Goal: Check status: Check status

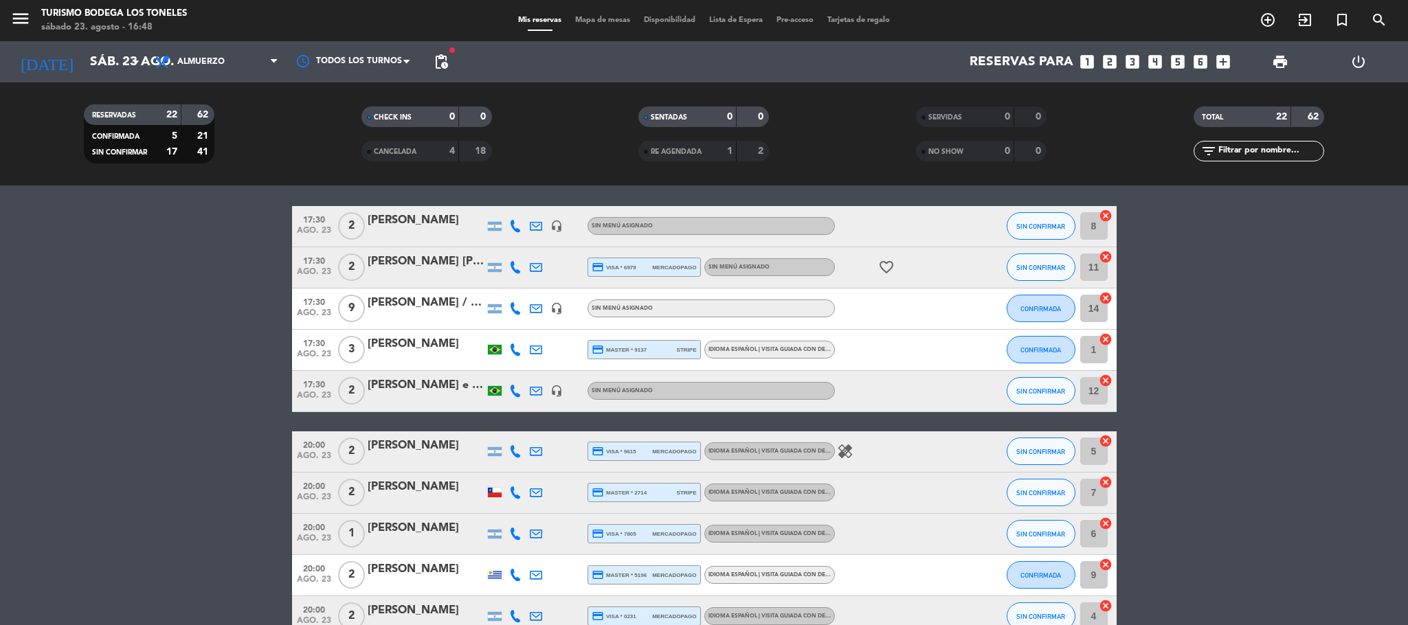
scroll to position [792, 0]
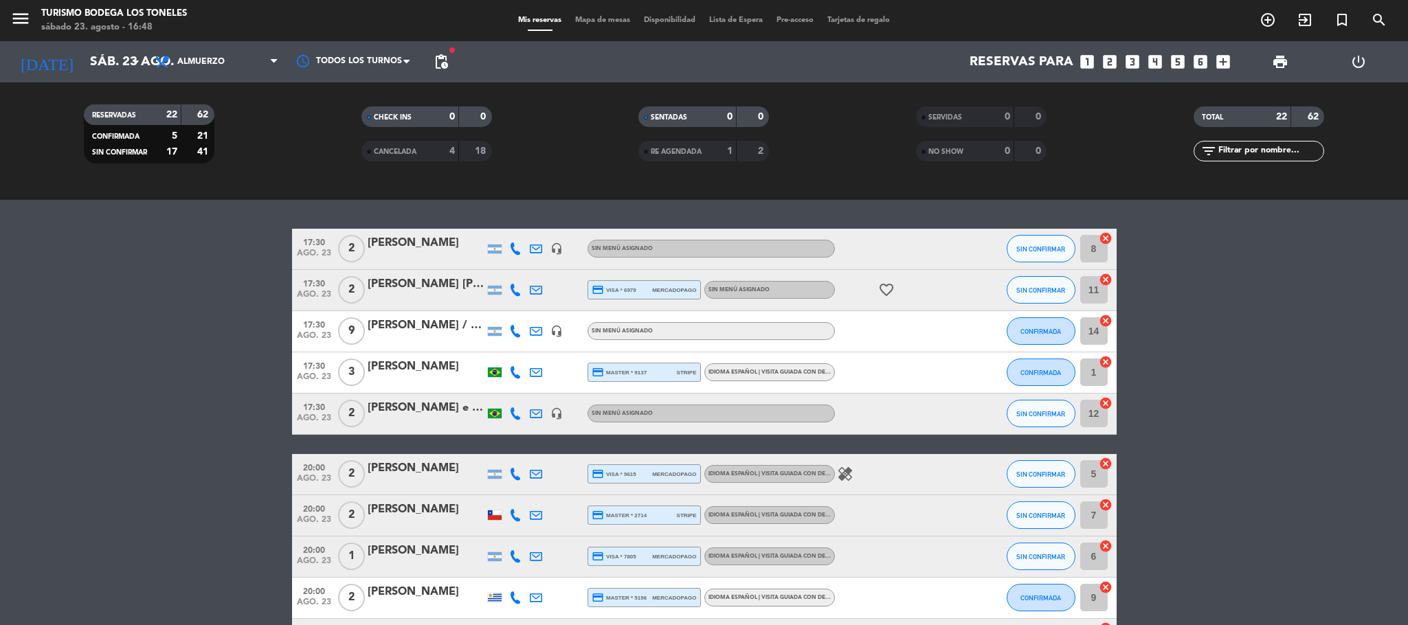
click at [881, 289] on icon "favorite_border" at bounding box center [886, 290] width 16 height 16
click at [883, 289] on icon "favorite_border" at bounding box center [886, 290] width 16 height 16
click at [402, 238] on div "[PERSON_NAME]" at bounding box center [426, 243] width 117 height 18
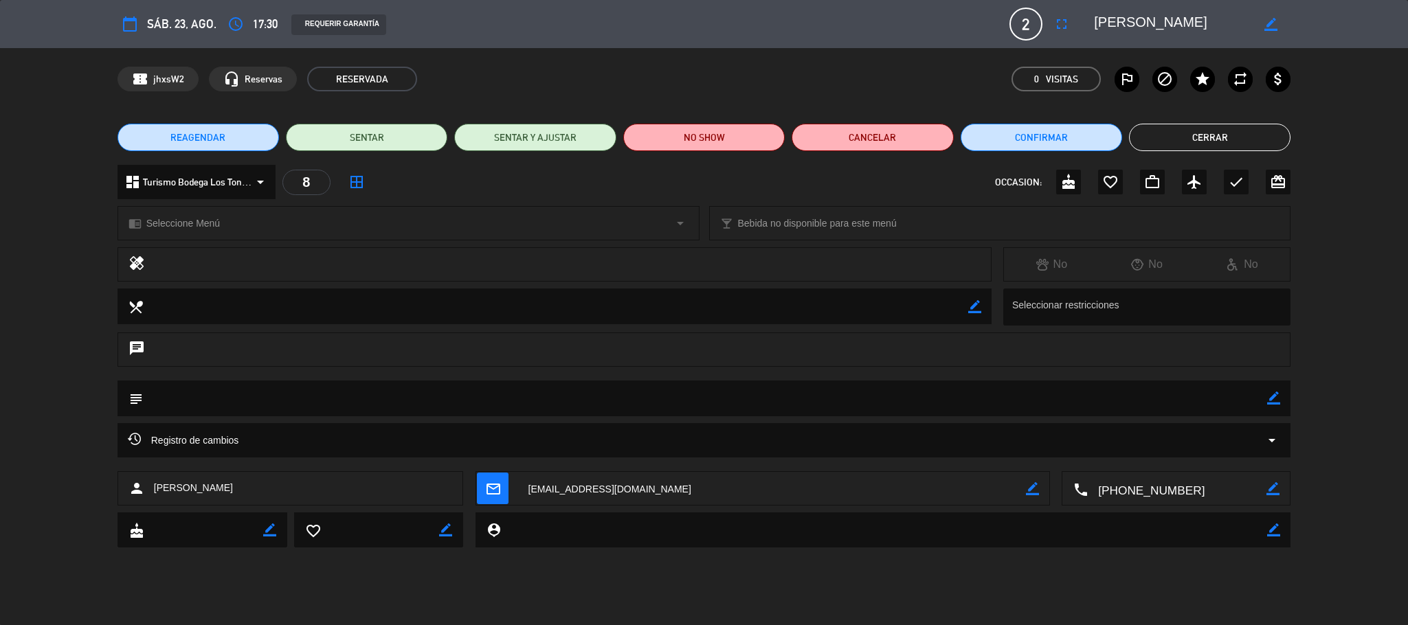
click at [1167, 140] on button "Cerrar" at bounding box center [1209, 137] width 161 height 27
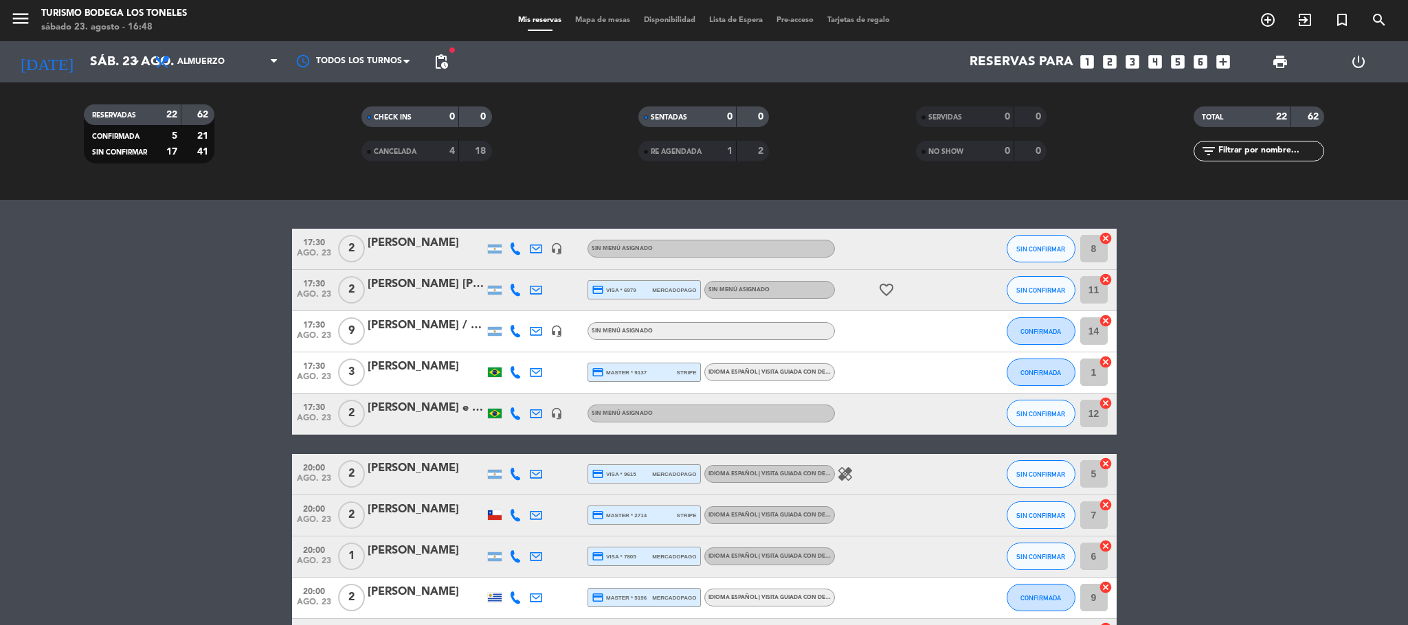
click at [429, 289] on div "[PERSON_NAME] [PERSON_NAME]" at bounding box center [426, 284] width 117 height 18
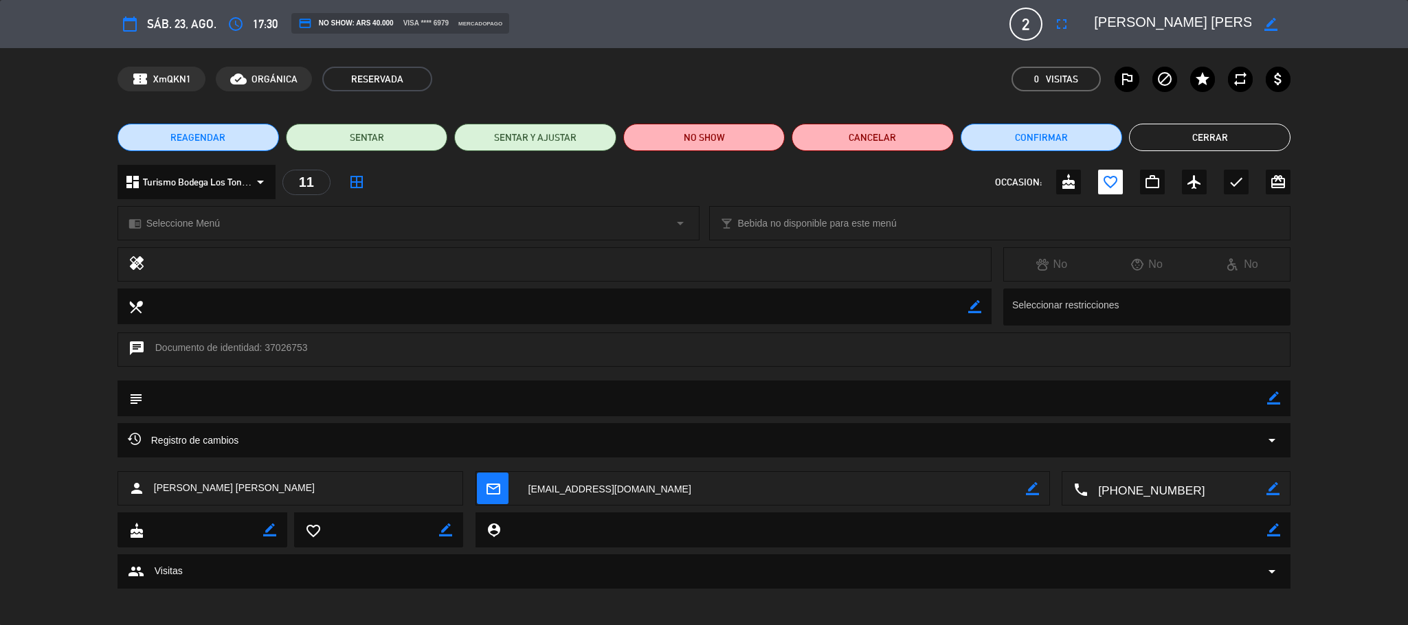
click at [1212, 138] on button "Cerrar" at bounding box center [1209, 137] width 161 height 27
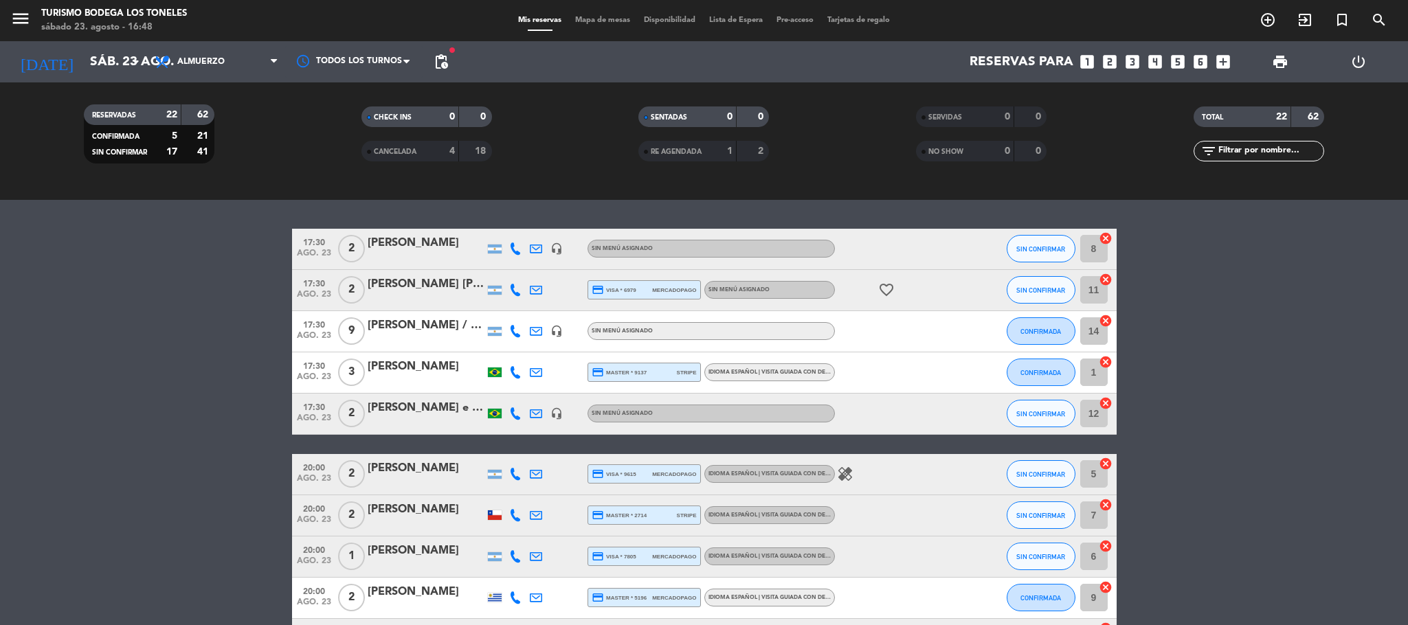
click at [421, 328] on div "[PERSON_NAME] / [PERSON_NAME]" at bounding box center [426, 326] width 117 height 18
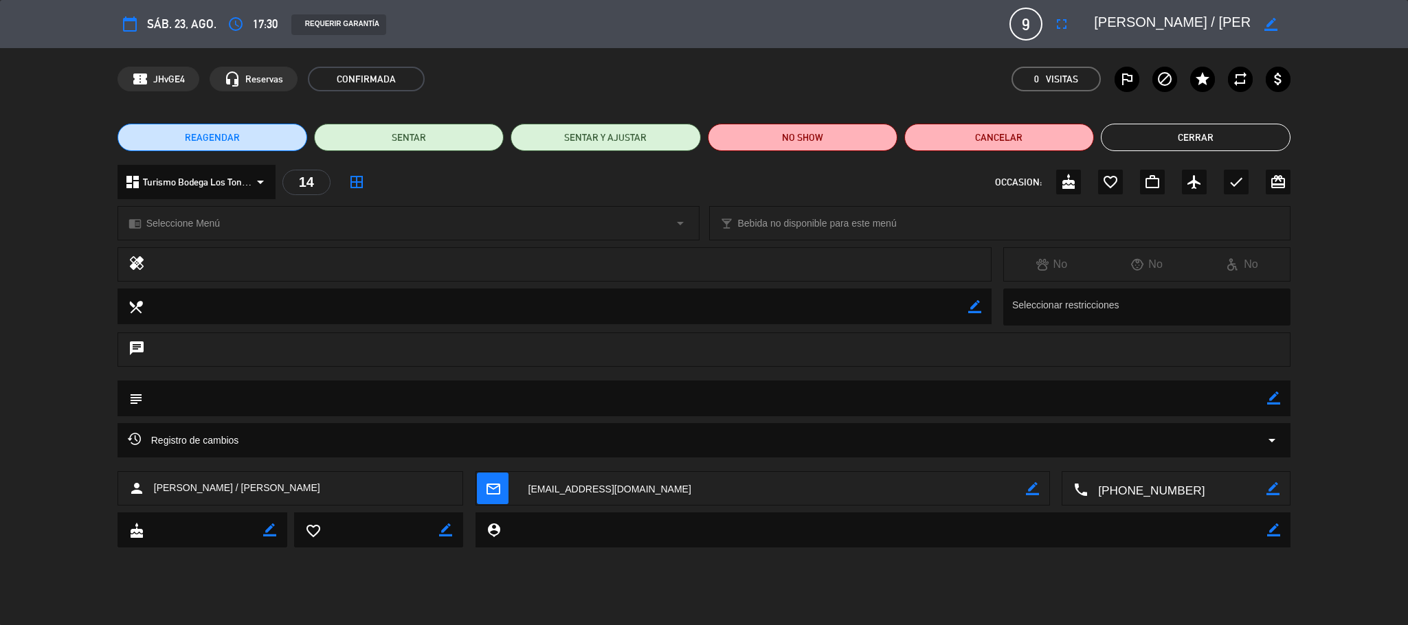
click at [1167, 134] on button "Cerrar" at bounding box center [1196, 137] width 190 height 27
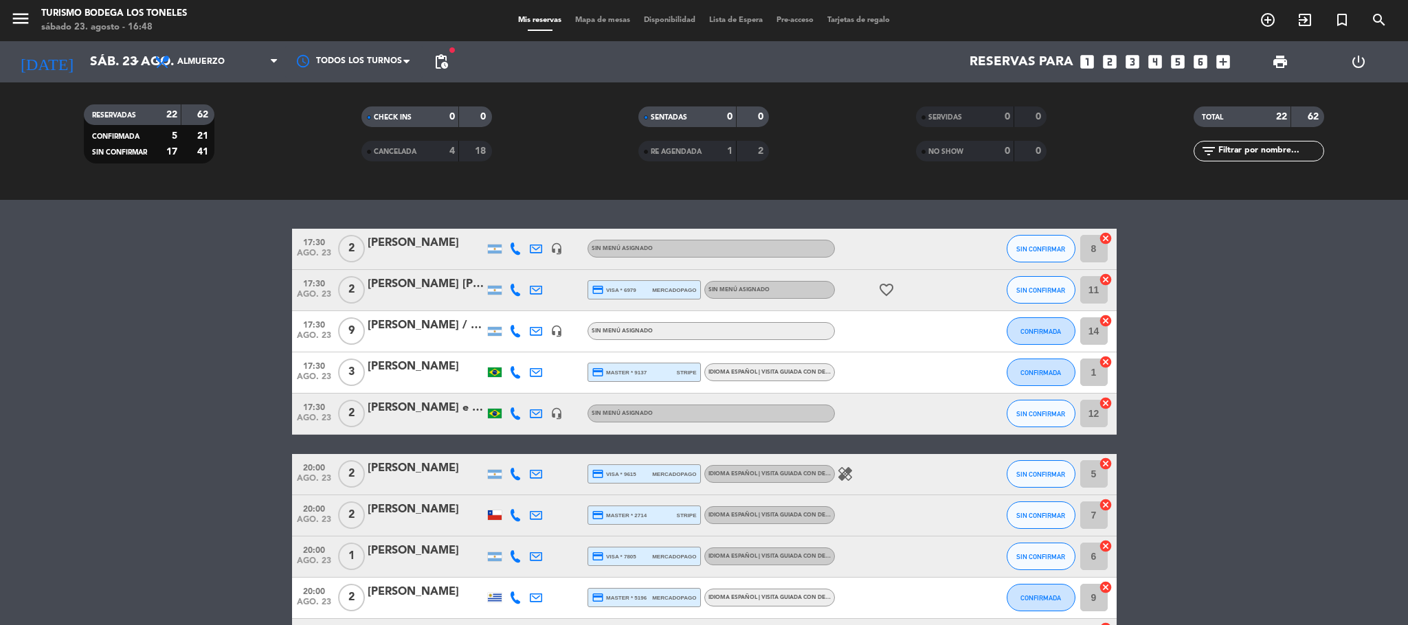
click at [372, 372] on div "[PERSON_NAME]" at bounding box center [426, 367] width 117 height 18
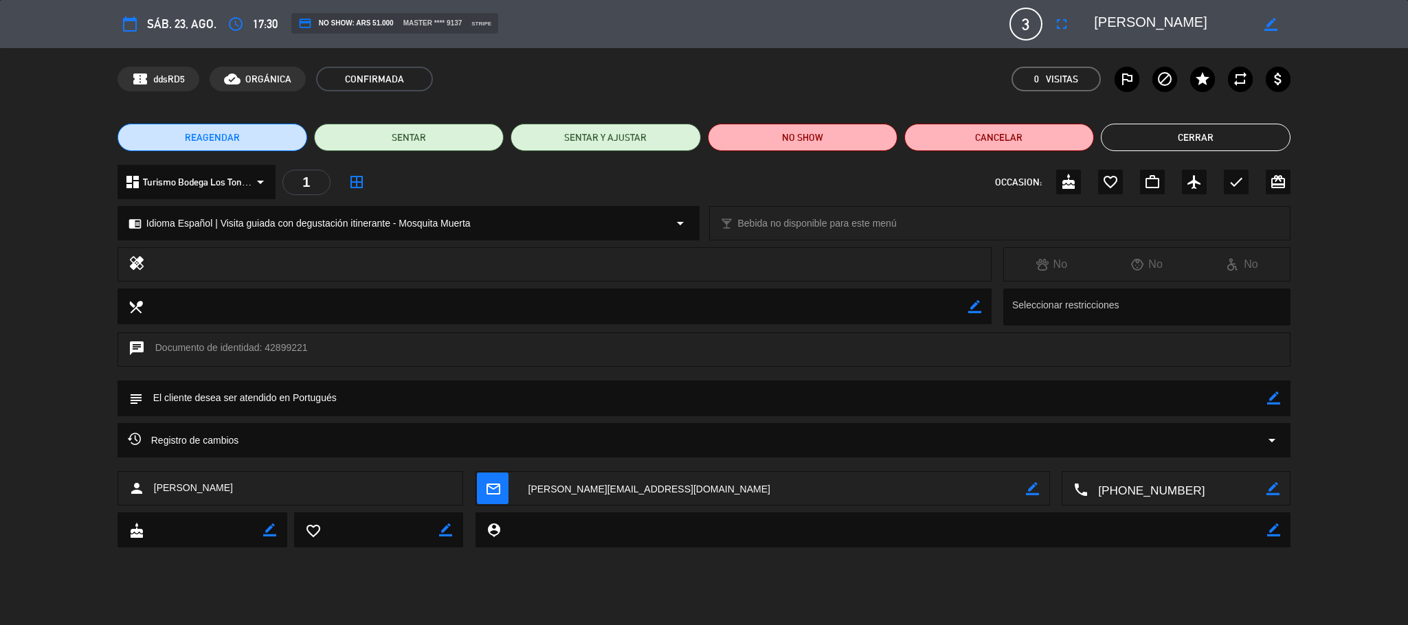
click at [1119, 139] on button "Cerrar" at bounding box center [1196, 137] width 190 height 27
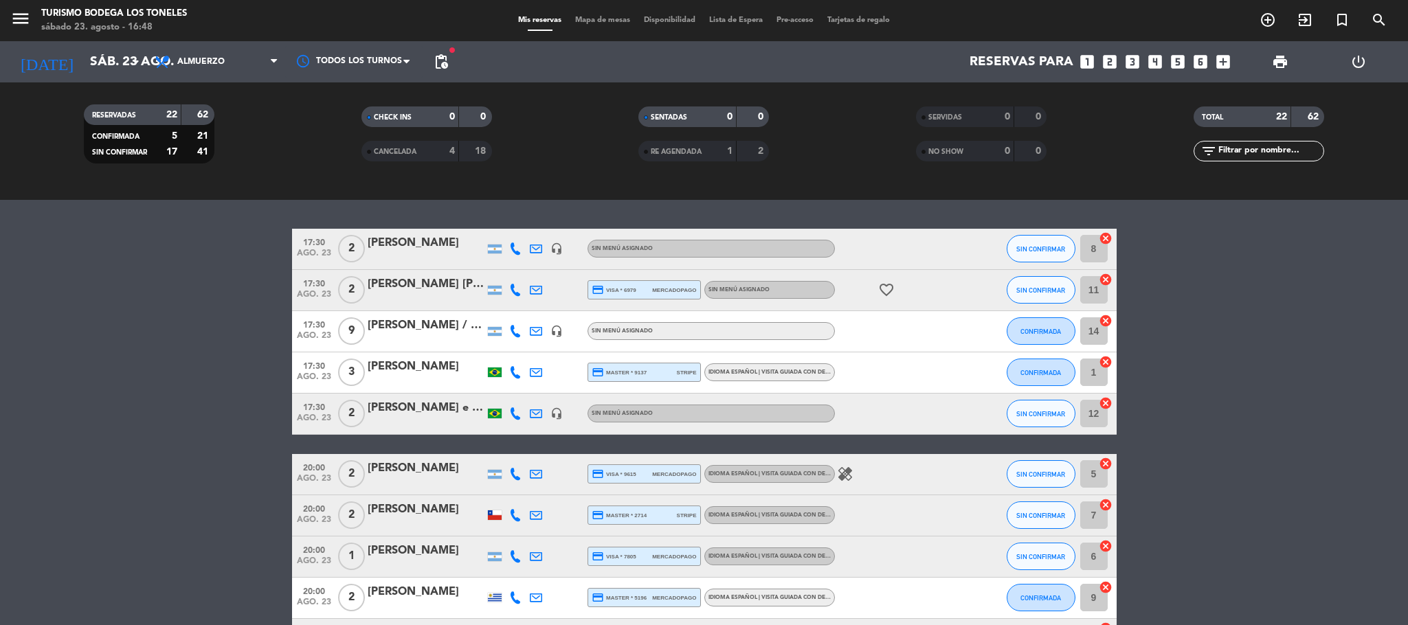
click at [407, 411] on div "[PERSON_NAME] e [PERSON_NAME]" at bounding box center [426, 408] width 117 height 18
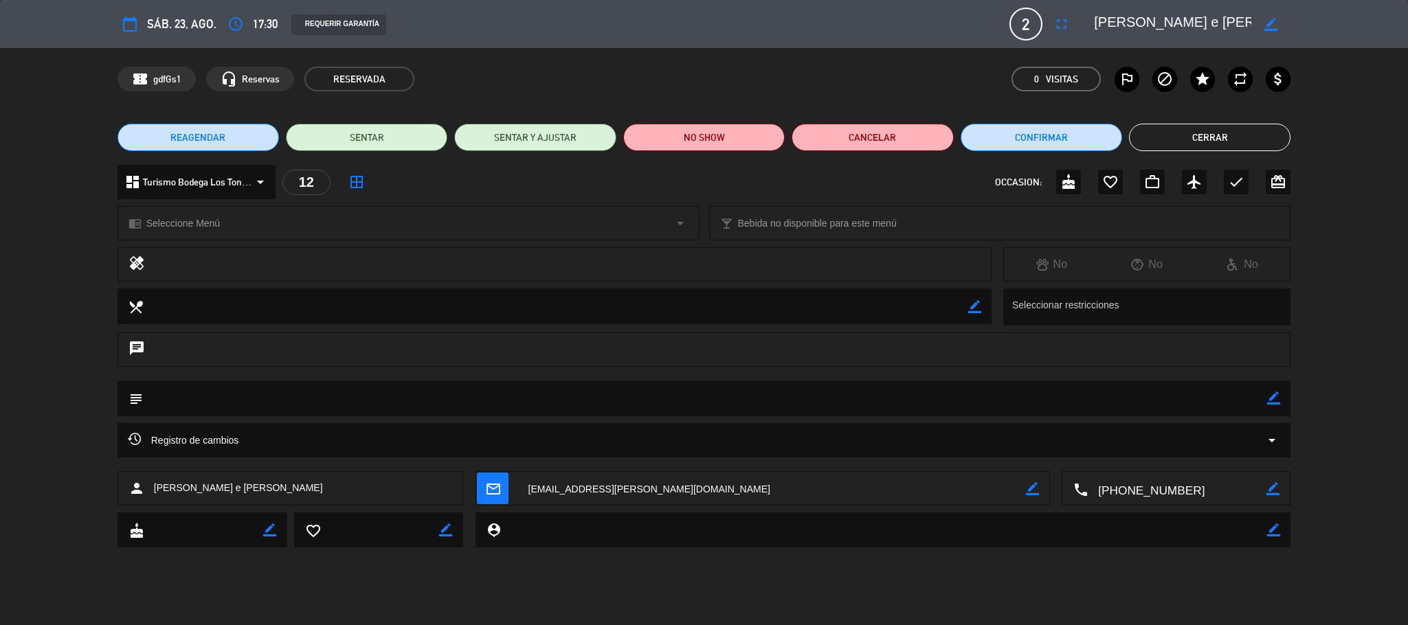
click at [1276, 126] on button "Cerrar" at bounding box center [1209, 137] width 161 height 27
